Goal: Information Seeking & Learning: Learn about a topic

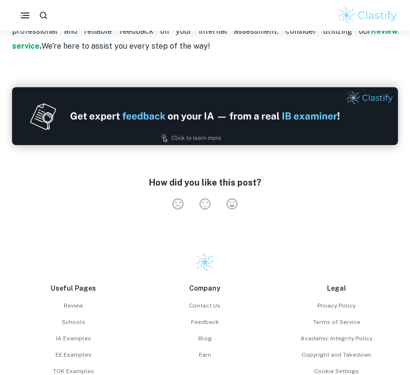
scroll to position [2208, 0]
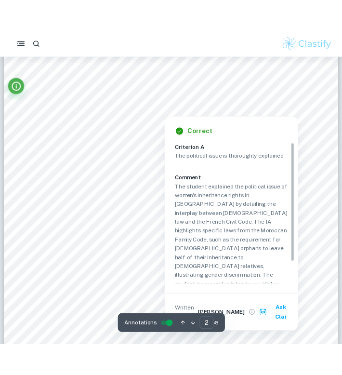
scroll to position [639, 0]
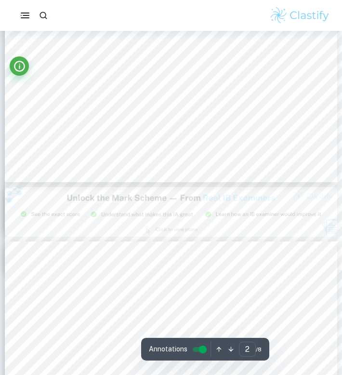
type input "3"
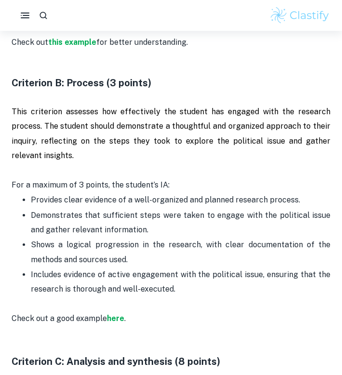
scroll to position [793, 0]
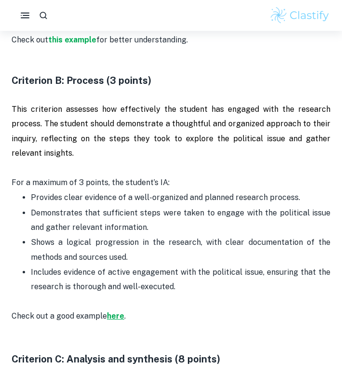
click at [120, 314] on strong "here" at bounding box center [115, 315] width 17 height 9
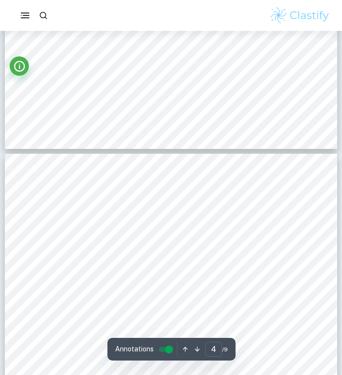
scroll to position [1372, 0]
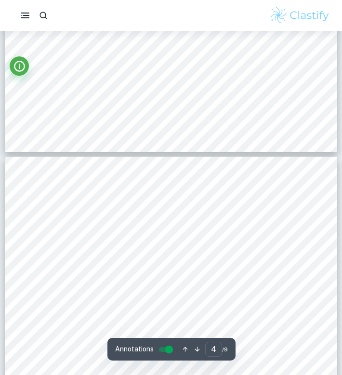
type input "3"
